Goal: Browse casually: Explore the website without a specific task or goal

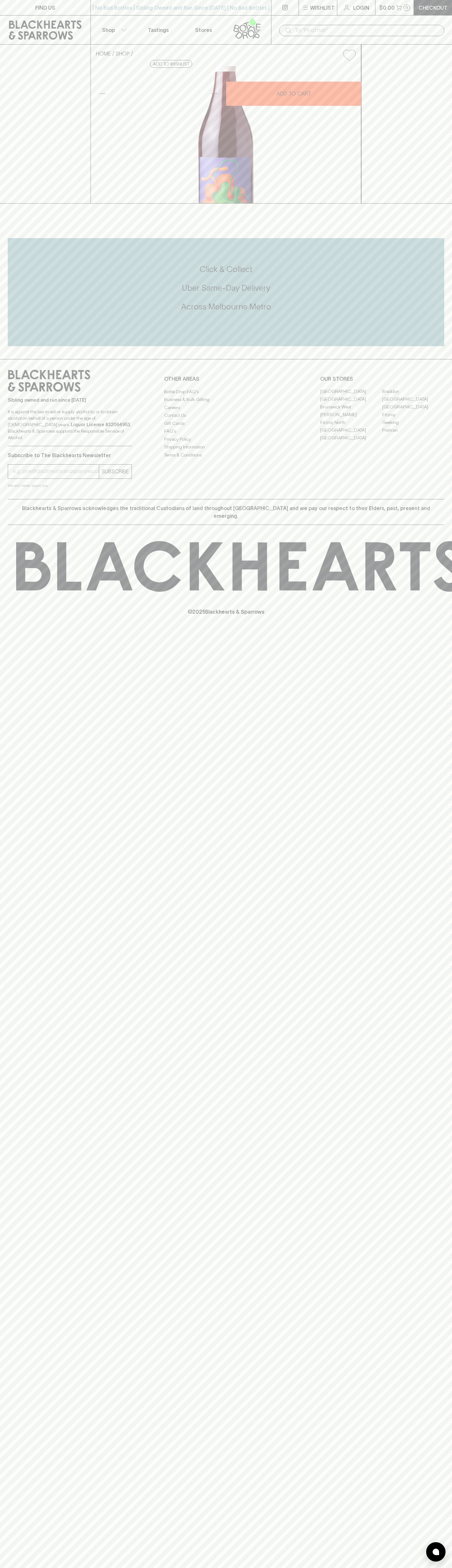
click at [370, 18] on div "​" at bounding box center [361, 30] width 181 height 29
click at [433, 1072] on div "FIND US | No Bad Bottles | Sibling Owned and Run Since 2006 | No Bad Bottles | …" at bounding box center [226, 784] width 452 height 1568
click at [421, 1567] on html "FIND US | No Bad Bottles | Sibling Owned and Run Since 2006 | No Bad Bottles | …" at bounding box center [226, 784] width 452 height 1568
click at [18, 632] on div "© 2025 Blackhearts & Sparrows" at bounding box center [226, 578] width 452 height 107
